Goal: Check status: Check status

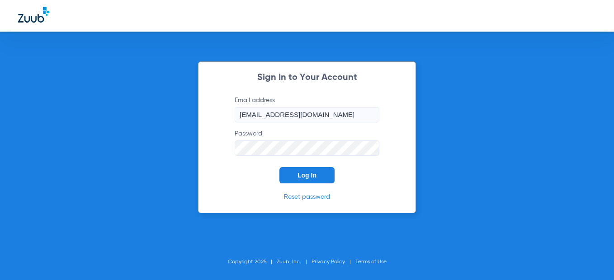
click at [298, 182] on button "Log In" at bounding box center [306, 175] width 55 height 16
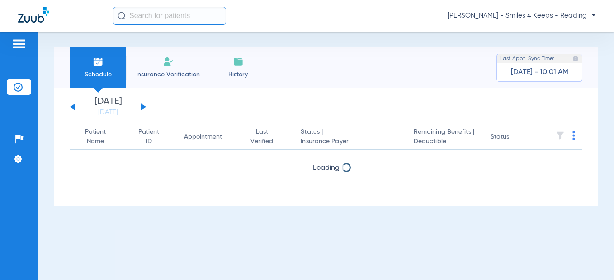
click at [142, 107] on button at bounding box center [143, 106] width 5 height 7
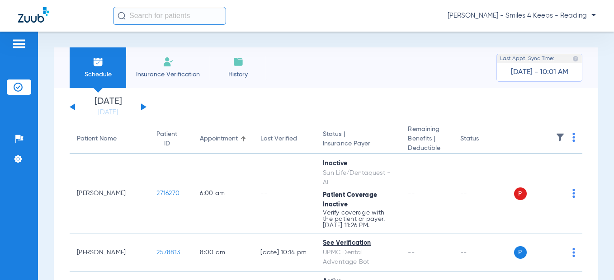
click at [142, 103] on div "[DATE] [DATE] [DATE] [DATE] [DATE] [DATE] [DATE] [DATE] [DATE] [DATE] [DATE] [D…" at bounding box center [108, 107] width 77 height 20
click at [142, 108] on button at bounding box center [143, 106] width 5 height 7
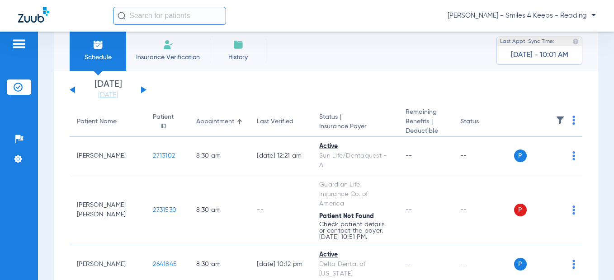
scroll to position [5, 0]
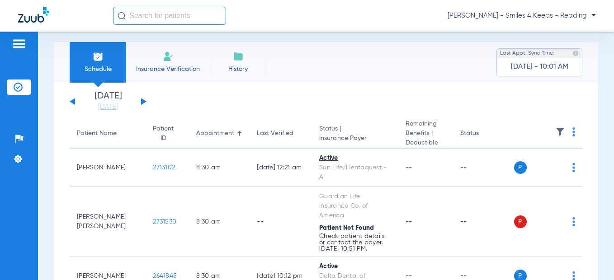
click at [71, 101] on button at bounding box center [72, 101] width 5 height 7
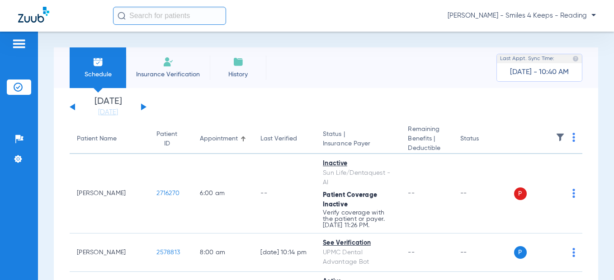
scroll to position [45, 0]
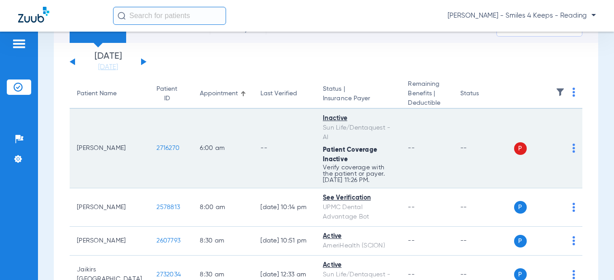
drag, startPoint x: 153, startPoint y: 146, endPoint x: 116, endPoint y: 145, distance: 37.5
click at [116, 145] on tr "[PERSON_NAME] 2716270 6:00 AM -- Inactive Sun Life/Dentaquest - AI Patient Cove…" at bounding box center [326, 149] width 512 height 80
drag, startPoint x: 123, startPoint y: 146, endPoint x: 131, endPoint y: 146, distance: 7.7
copy tr "2716270"
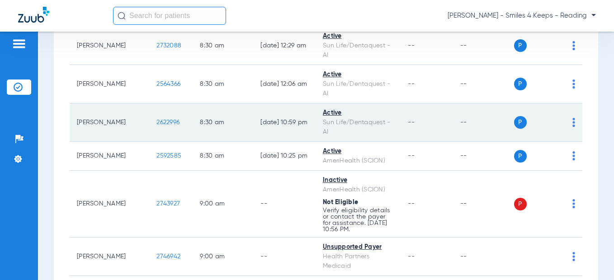
scroll to position [316, 0]
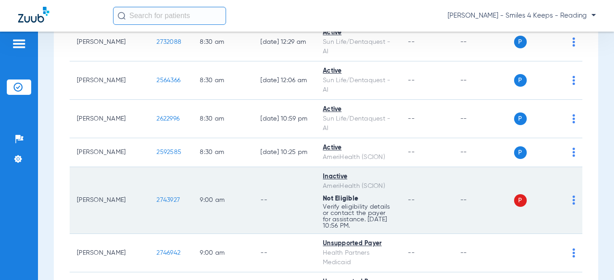
drag, startPoint x: 150, startPoint y: 155, endPoint x: 120, endPoint y: 155, distance: 29.8
click at [149, 167] on td "2743927" at bounding box center [170, 200] width 43 height 67
drag, startPoint x: 131, startPoint y: 156, endPoint x: 136, endPoint y: 154, distance: 5.3
copy span "2743927"
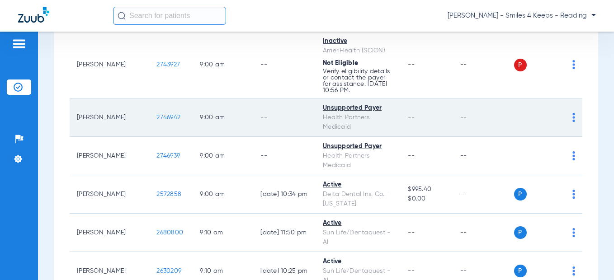
drag, startPoint x: 151, startPoint y: 69, endPoint x: 125, endPoint y: 70, distance: 26.2
click at [149, 98] on td "2746942" at bounding box center [170, 117] width 43 height 38
drag, startPoint x: 133, startPoint y: 70, endPoint x: 141, endPoint y: 70, distance: 8.1
copy span "2746942"
